Goal: Task Accomplishment & Management: Use online tool/utility

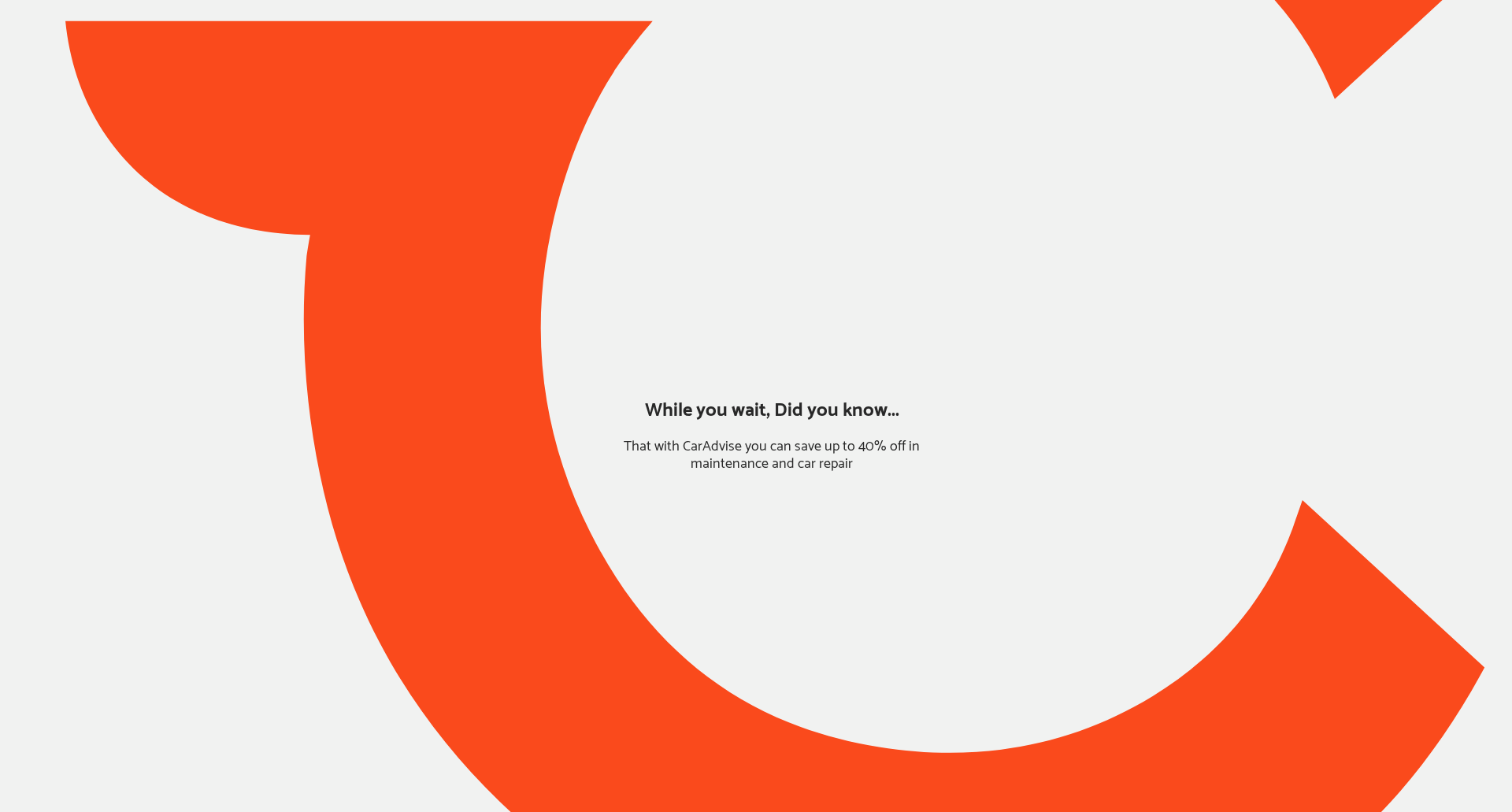
type input "*****"
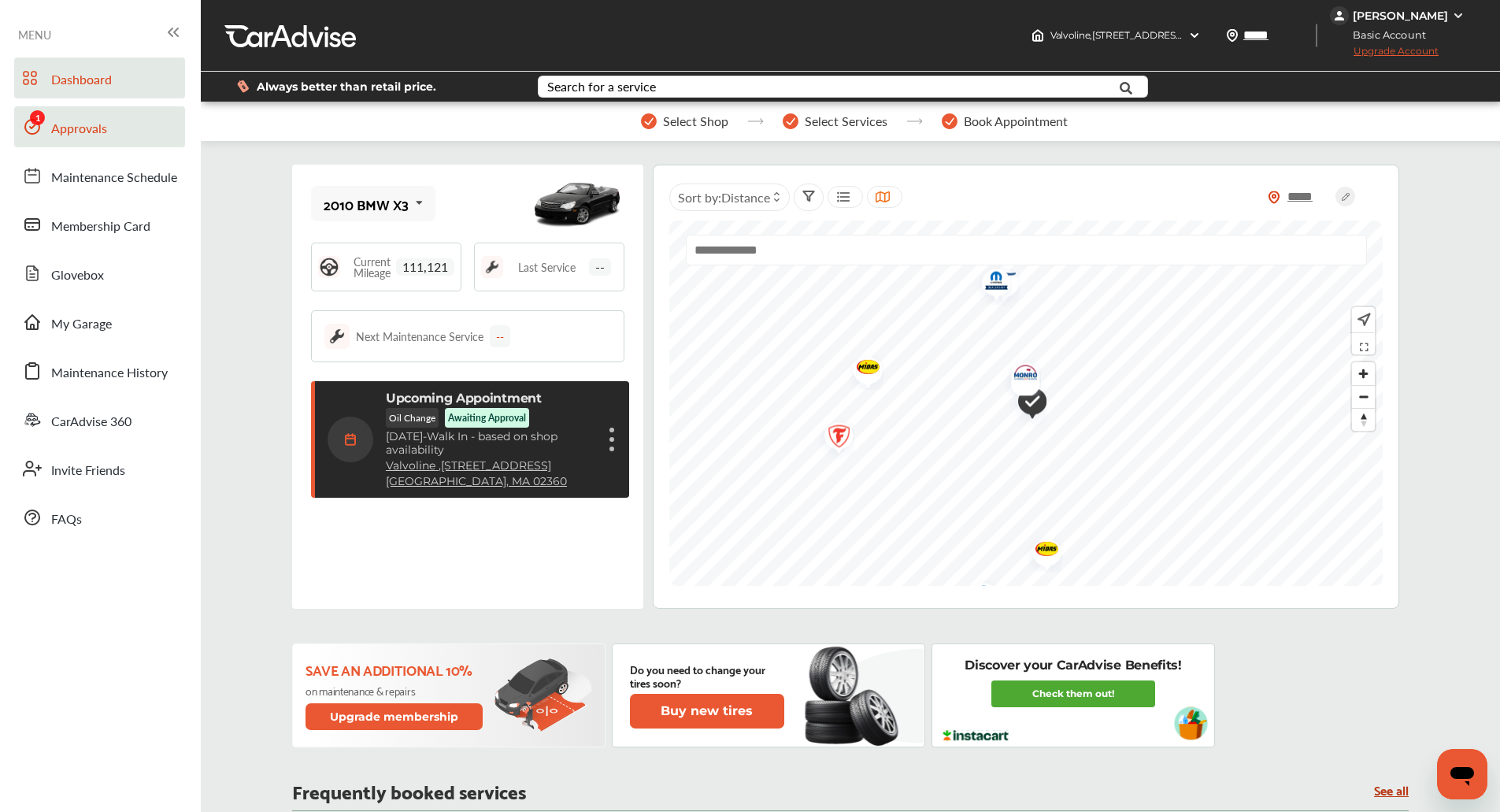
click at [68, 124] on span "Approvals" at bounding box center [79, 129] width 56 height 21
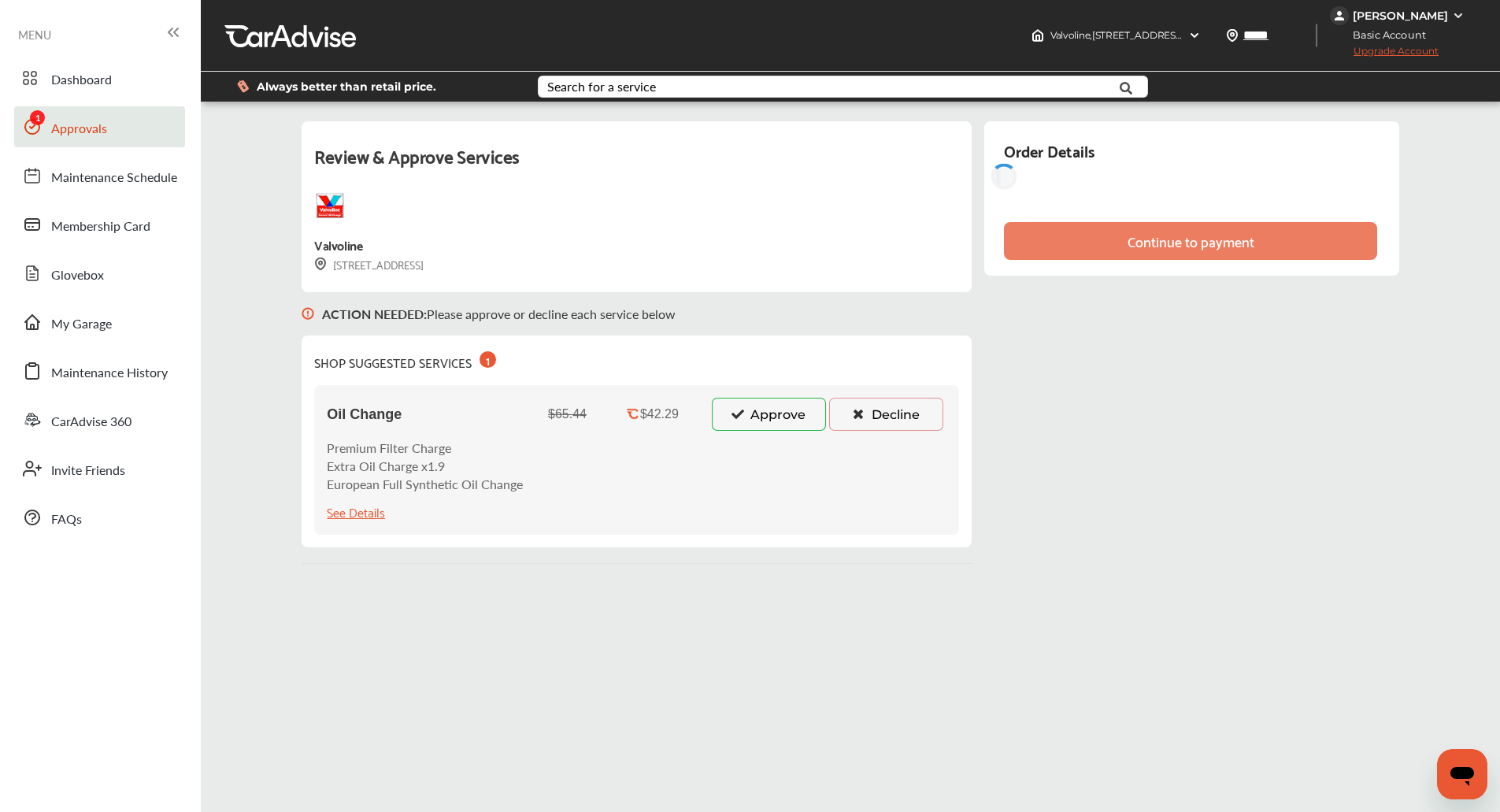
click at [756, 408] on button "Approve" at bounding box center [769, 414] width 115 height 33
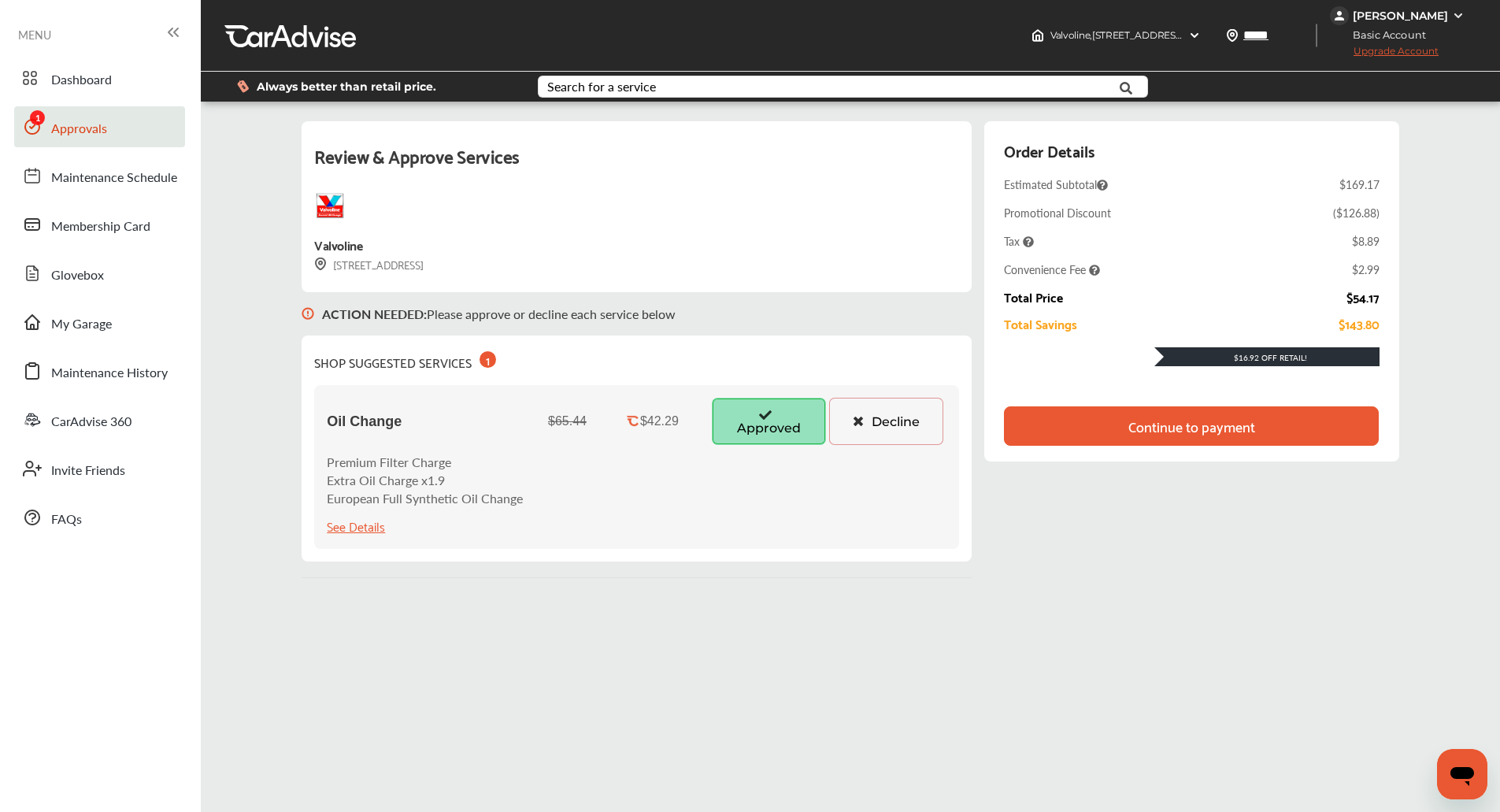
click at [1225, 418] on div "Continue to payment" at bounding box center [1192, 426] width 127 height 16
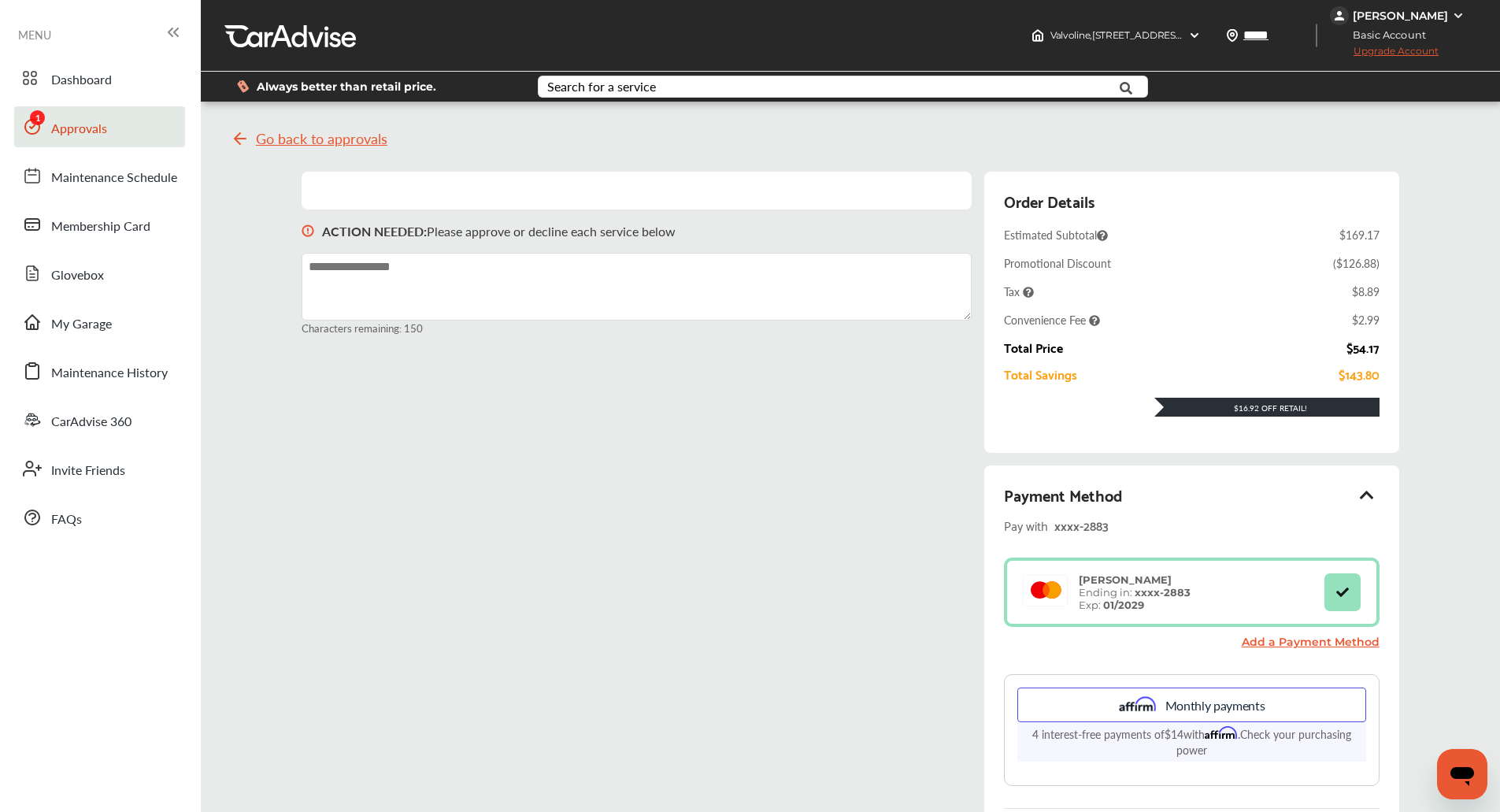
scroll to position [108, 0]
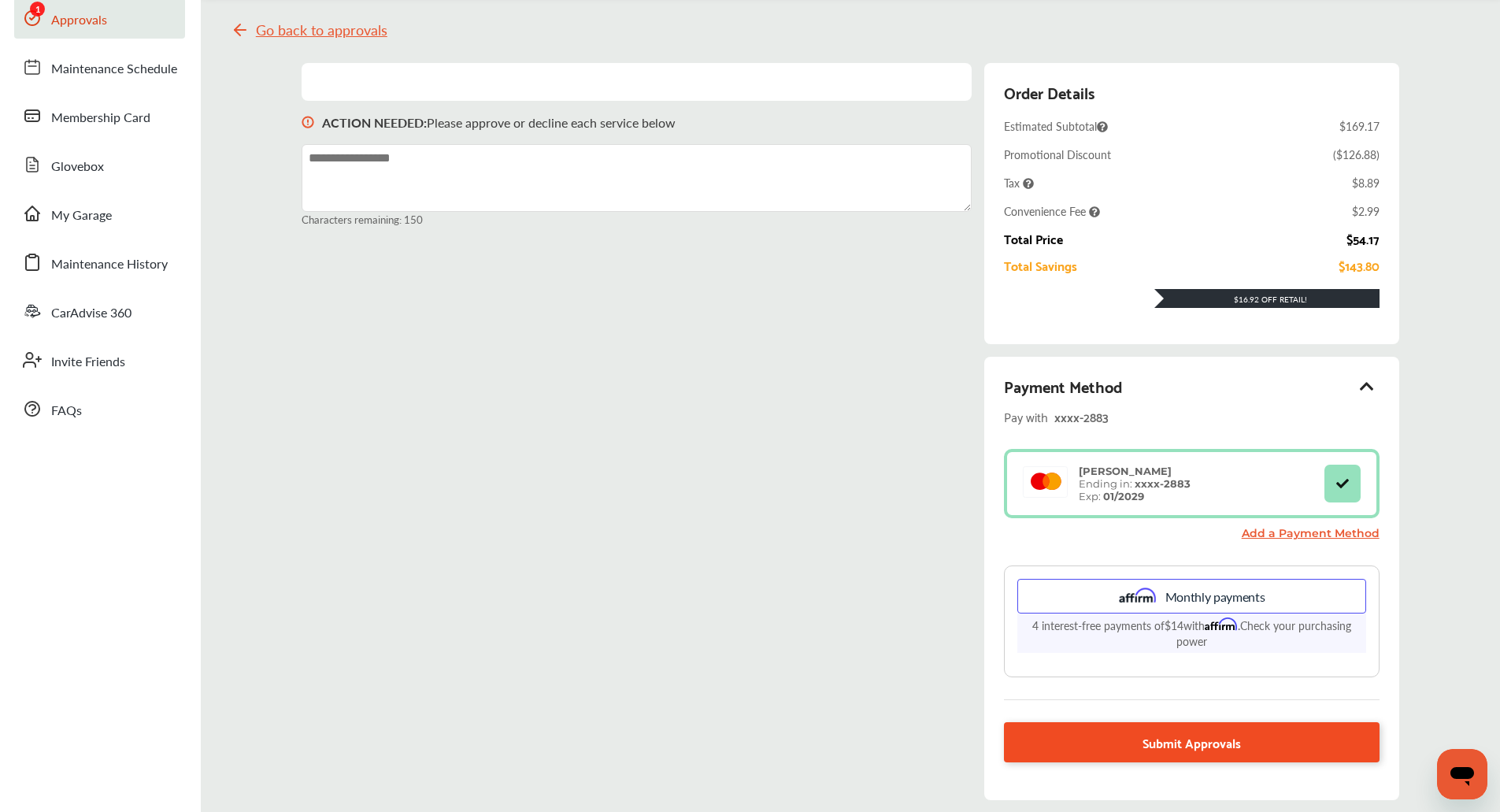
click at [1340, 732] on link "Submit Approvals" at bounding box center [1191, 741] width 375 height 40
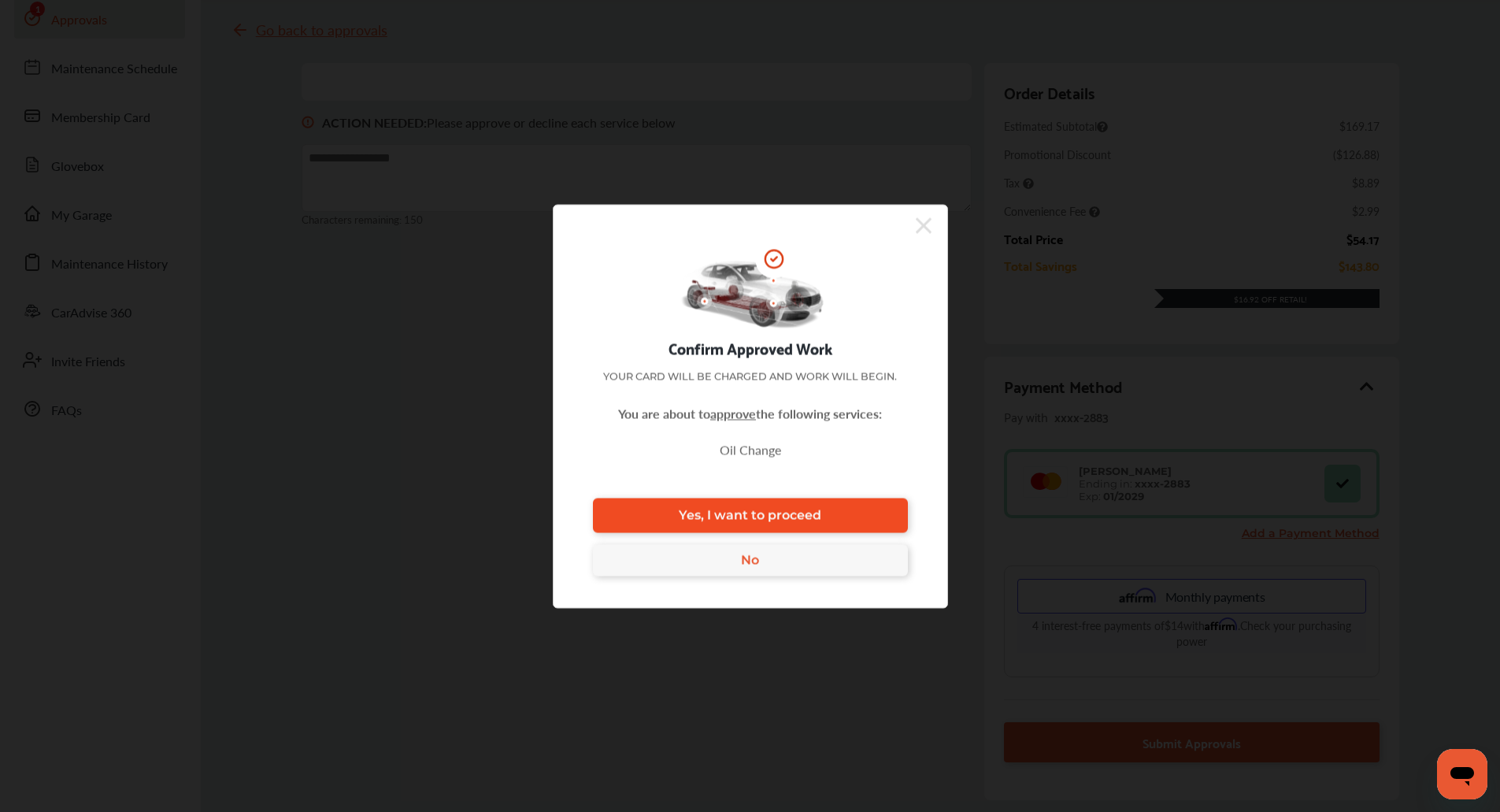
click at [794, 514] on span "Yes, I want to proceed" at bounding box center [750, 515] width 142 height 15
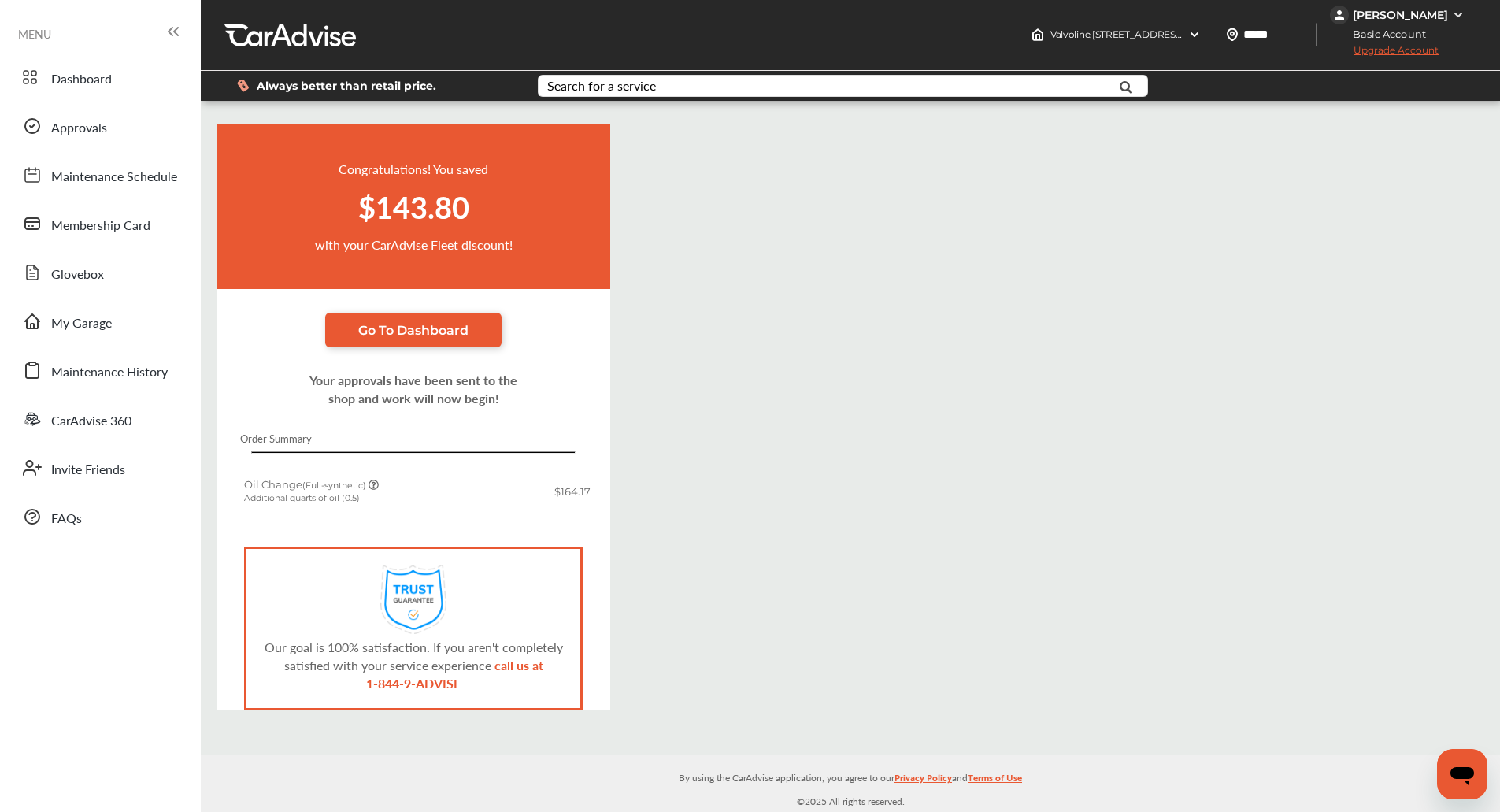
scroll to position [1, 0]
